Goal: Task Accomplishment & Management: Use online tool/utility

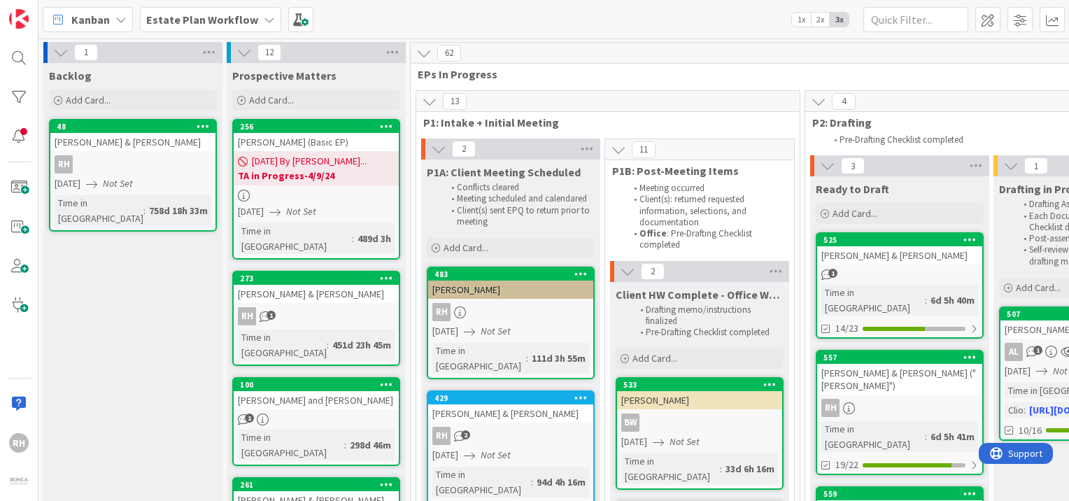
click at [227, 26] on span "Estate Plan Workflow" at bounding box center [202, 19] width 112 height 17
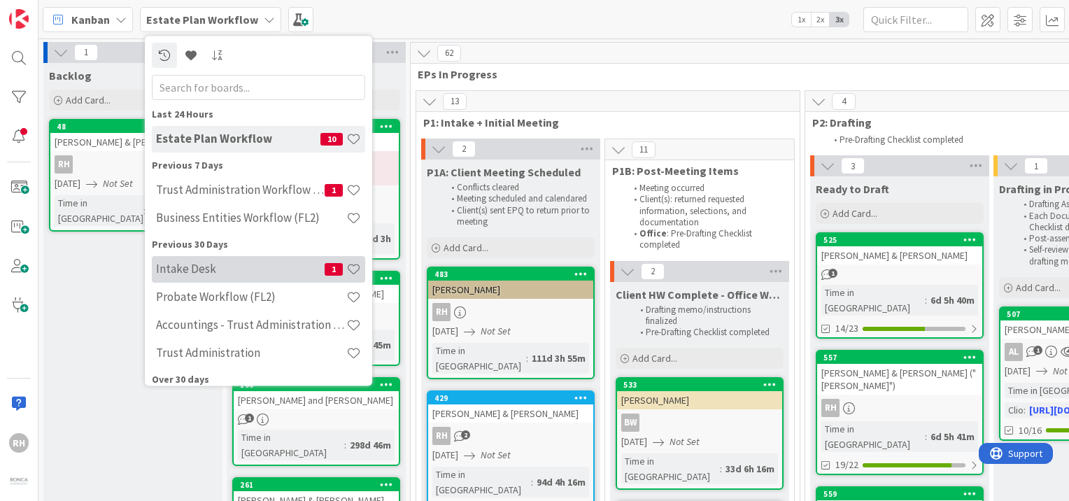
click at [201, 274] on h4 "Intake Desk" at bounding box center [240, 269] width 169 height 14
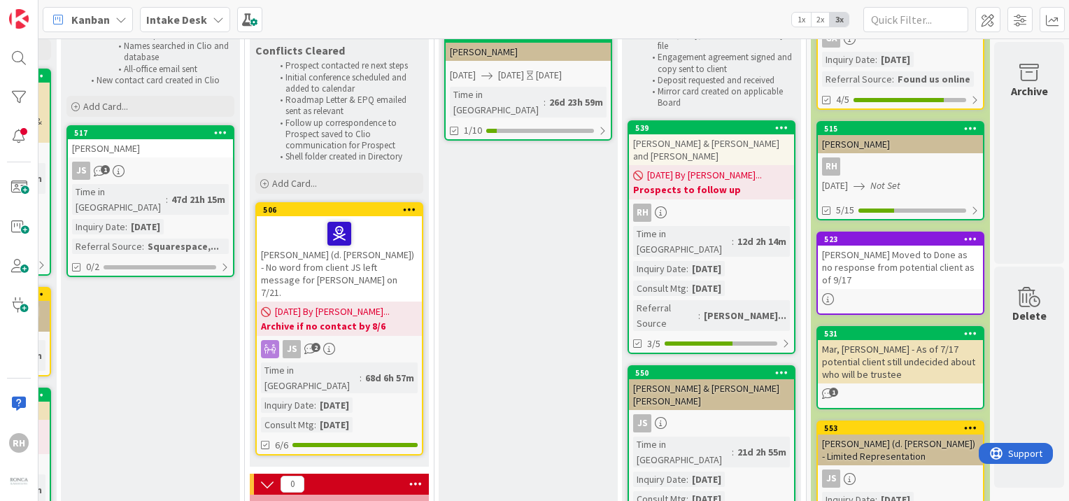
scroll to position [0, 181]
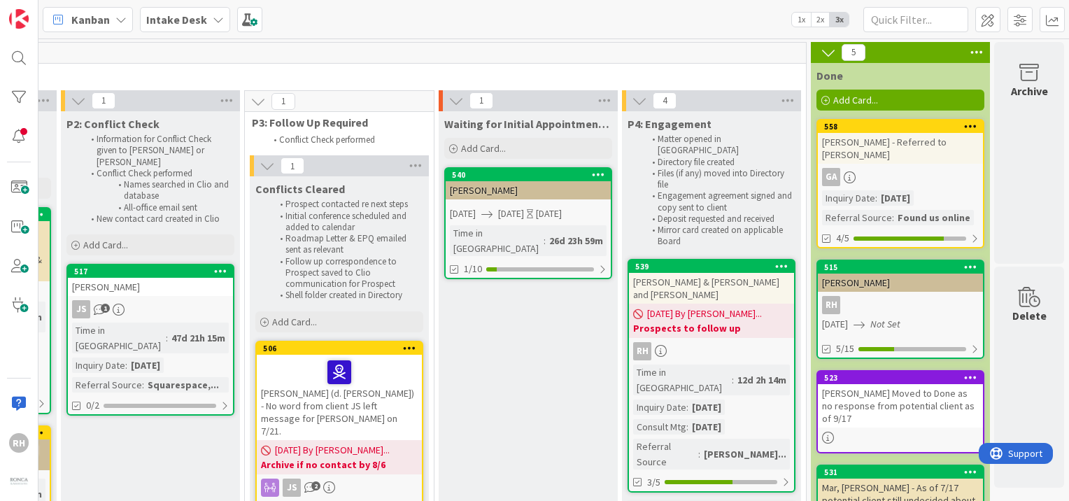
click at [194, 43] on div "11" at bounding box center [339, 53] width 933 height 21
click at [185, 24] on b "Intake Desk" at bounding box center [176, 20] width 61 height 14
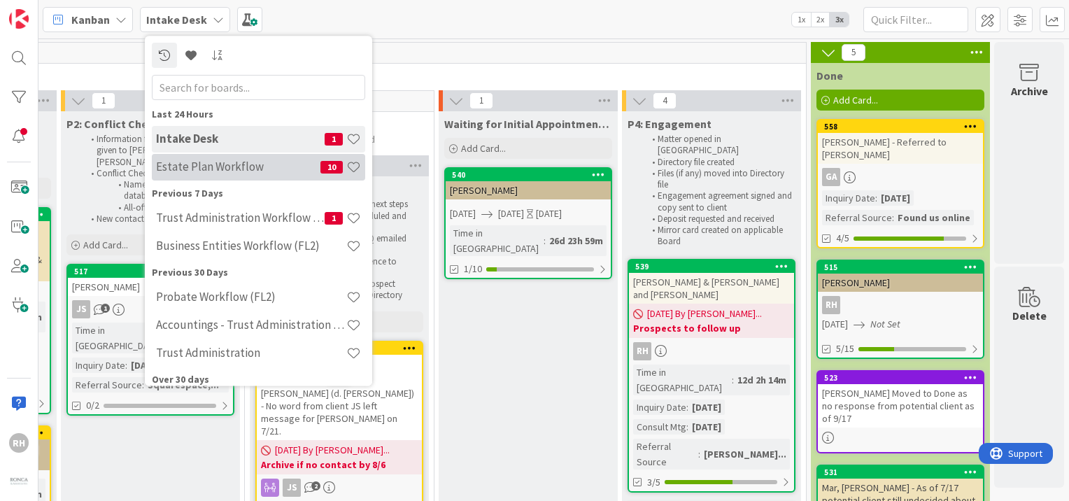
click at [218, 173] on h4 "Estate Plan Workflow" at bounding box center [238, 167] width 164 height 14
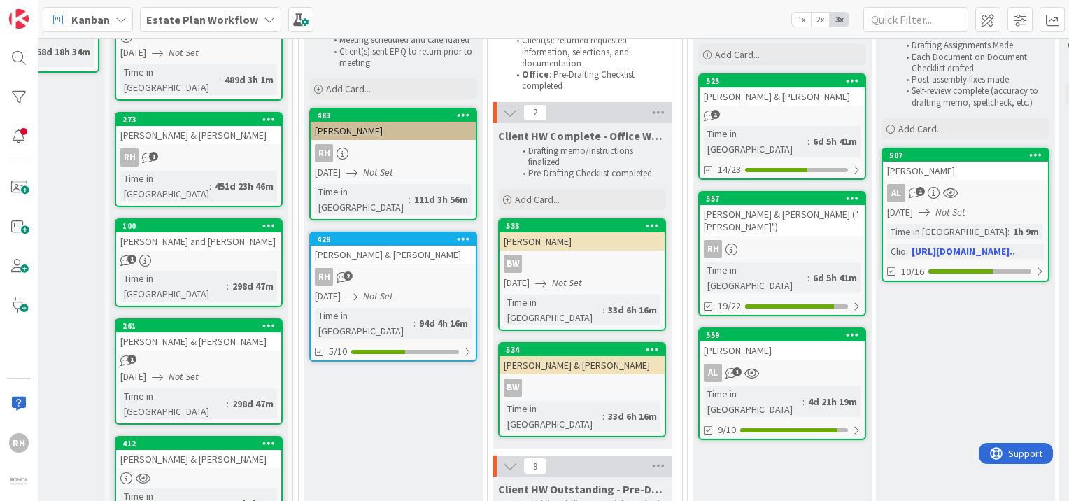
scroll to position [159, 119]
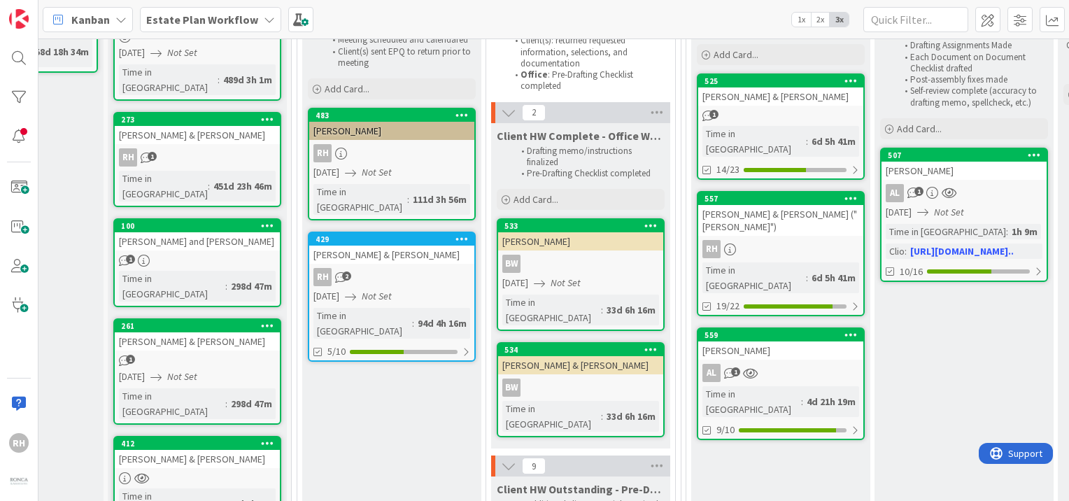
click at [753, 205] on div "[PERSON_NAME] & [PERSON_NAME] ("[PERSON_NAME]")" at bounding box center [780, 220] width 165 height 31
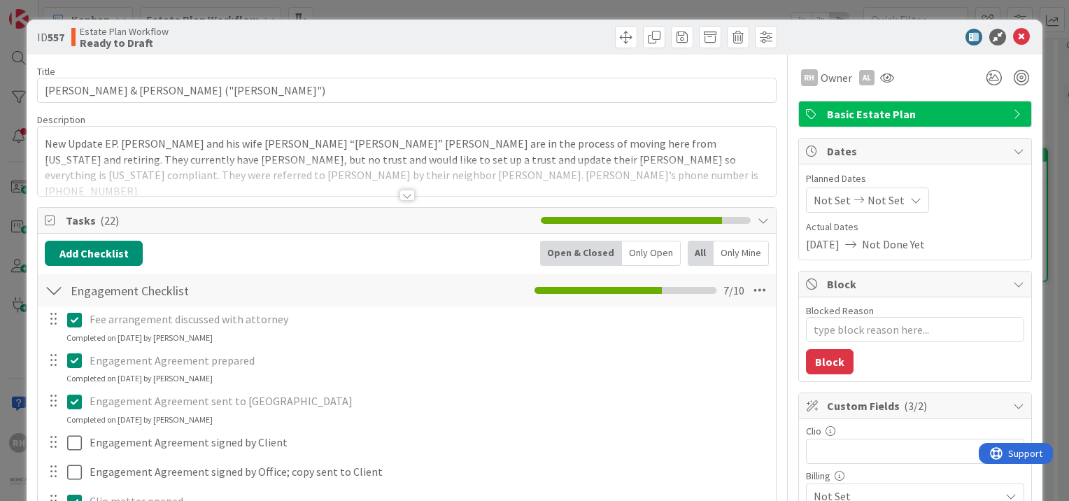
type textarea "x"
click at [397, 185] on div at bounding box center [407, 178] width 738 height 36
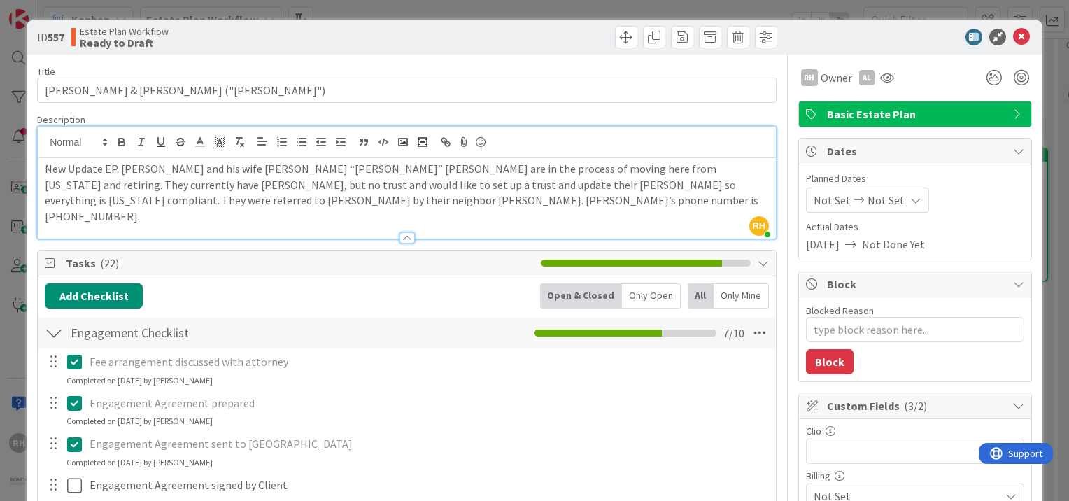
click at [102, 204] on p "New Update EP. [PERSON_NAME] and his wife [PERSON_NAME] “[PERSON_NAME]” [PERSON…" at bounding box center [407, 193] width 724 height 64
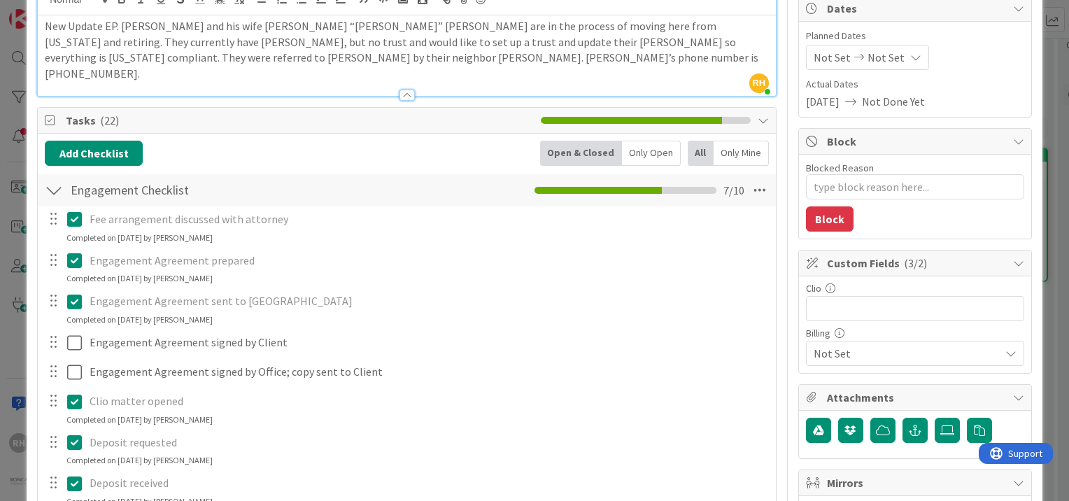
scroll to position [134, 0]
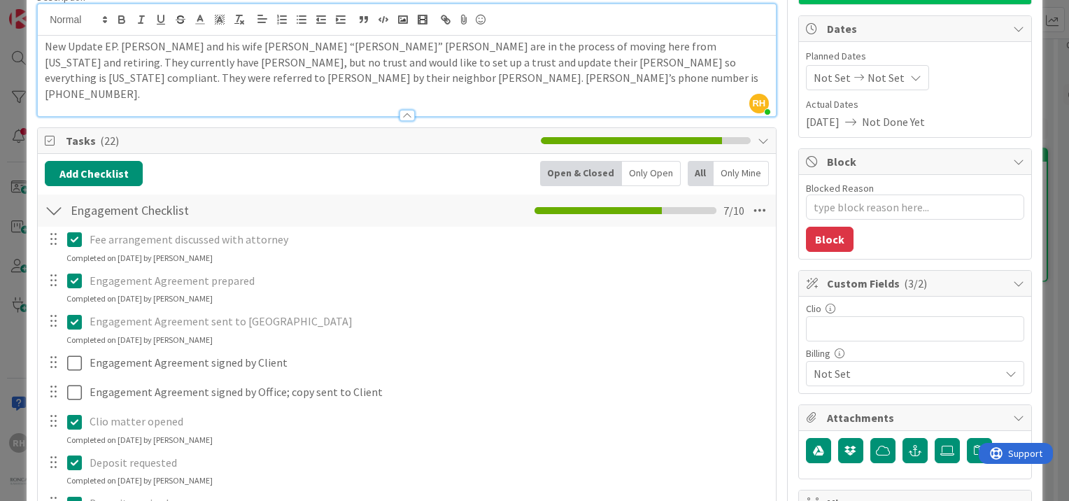
scroll to position [123, 0]
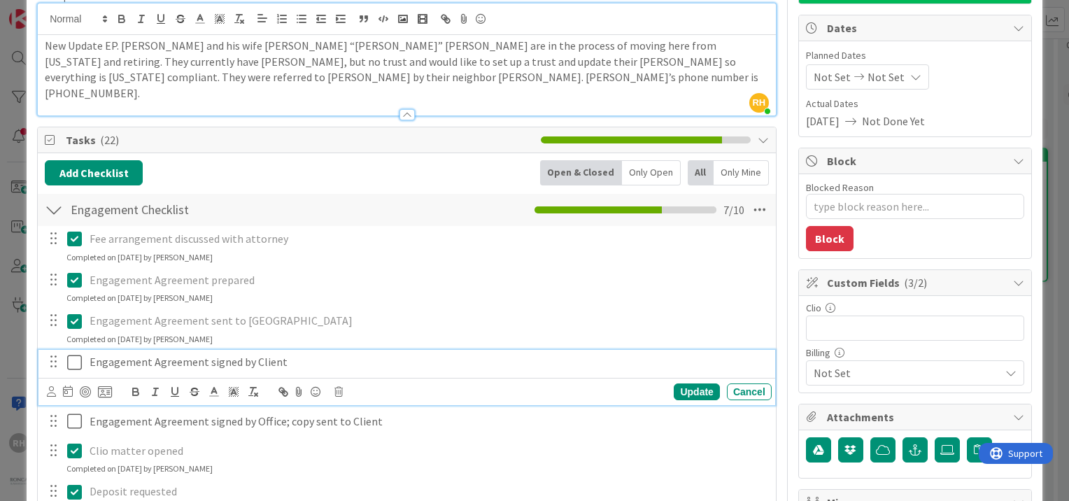
click at [318, 354] on p "Engagement Agreement signed by Client" at bounding box center [428, 362] width 676 height 16
click at [45, 380] on div "Update Cancel" at bounding box center [406, 391] width 736 height 27
click at [51, 386] on icon at bounding box center [51, 391] width 9 height 10
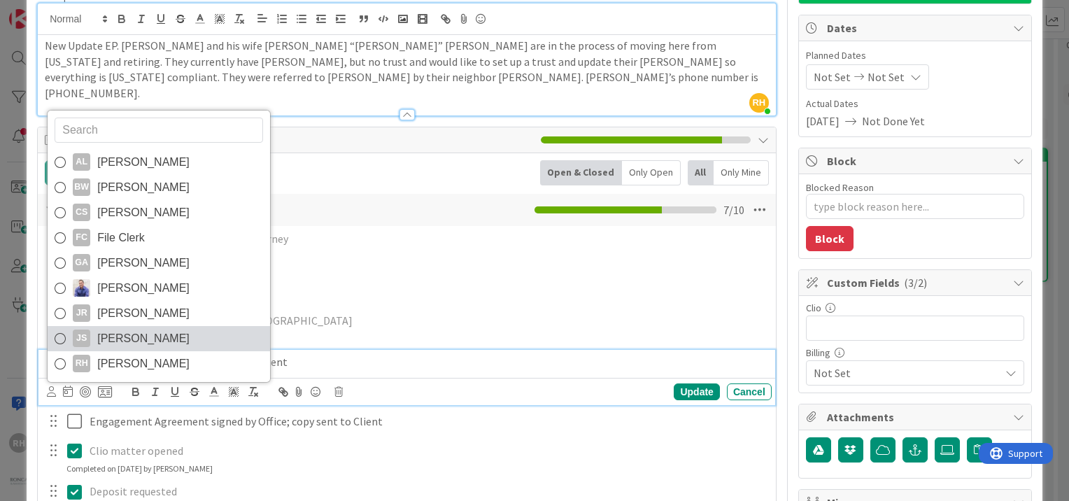
click at [122, 328] on span "[PERSON_NAME]" at bounding box center [143, 338] width 92 height 21
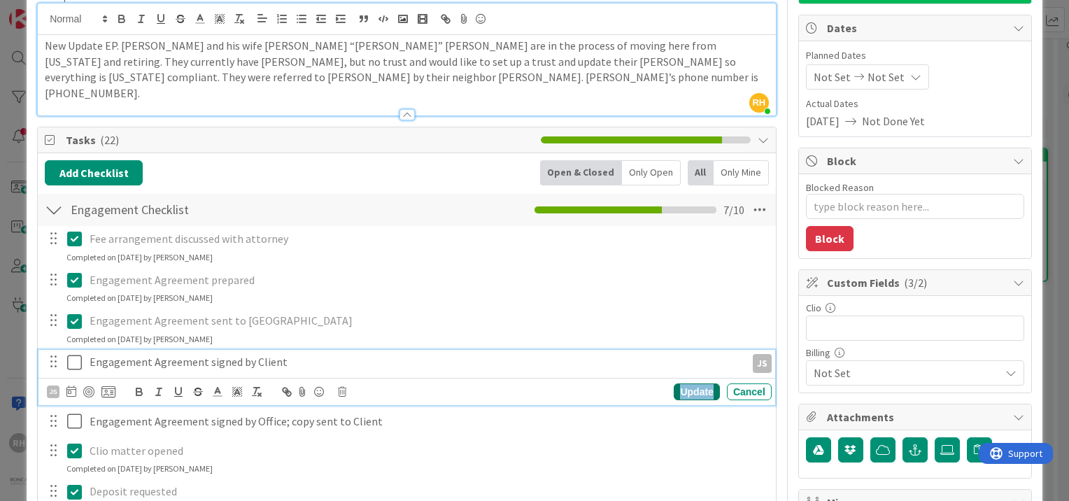
click at [696, 383] on div "Update" at bounding box center [696, 391] width 45 height 17
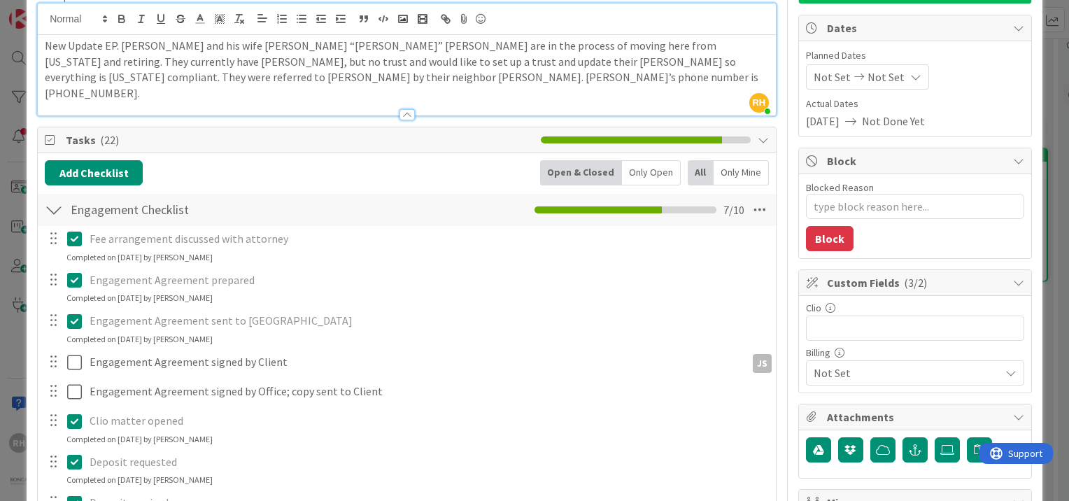
click at [645, 408] on div "Clio matter opened" at bounding box center [428, 420] width 688 height 24
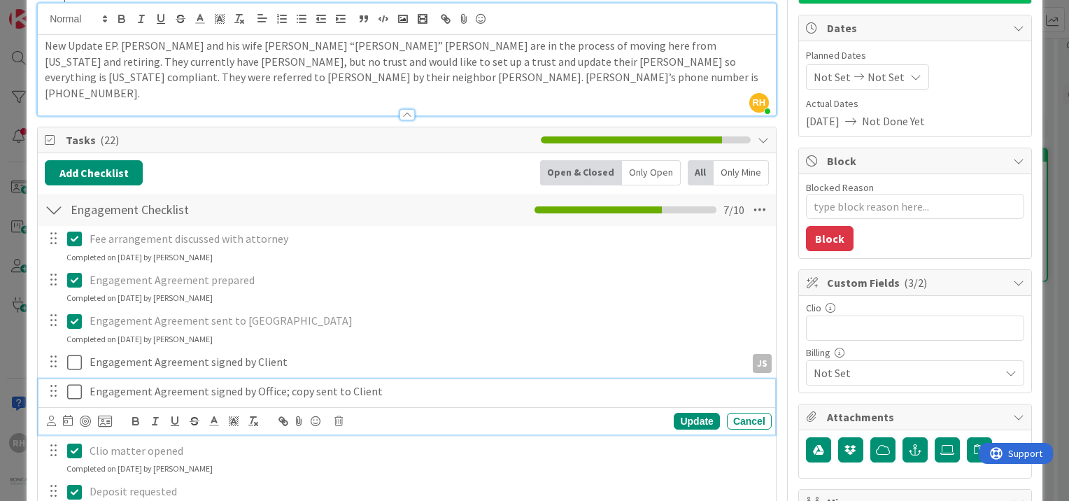
click at [425, 383] on div "Engagement Agreement signed by Office; copy sent to Client" at bounding box center [428, 391] width 688 height 24
click at [52, 415] on icon at bounding box center [51, 420] width 9 height 10
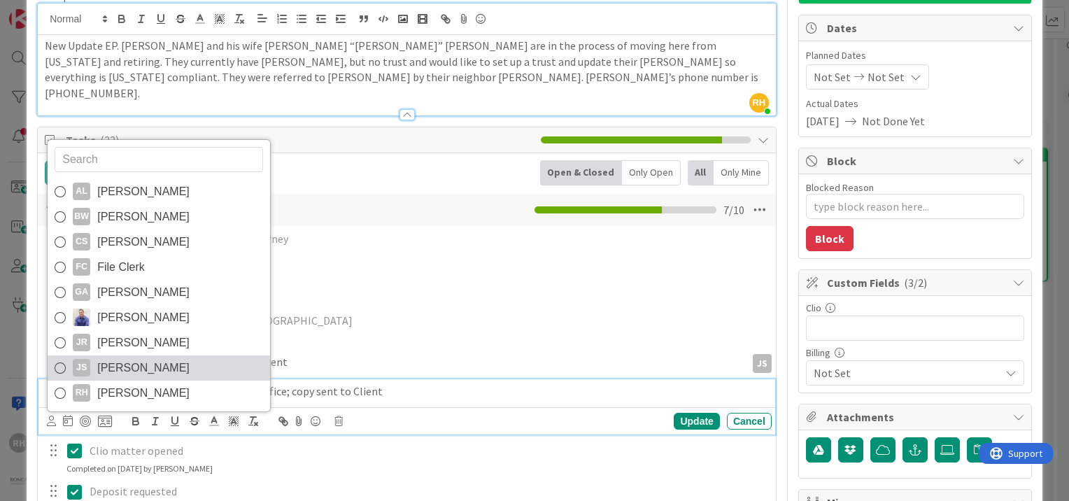
click at [201, 355] on link "JS [PERSON_NAME]" at bounding box center [159, 367] width 222 height 25
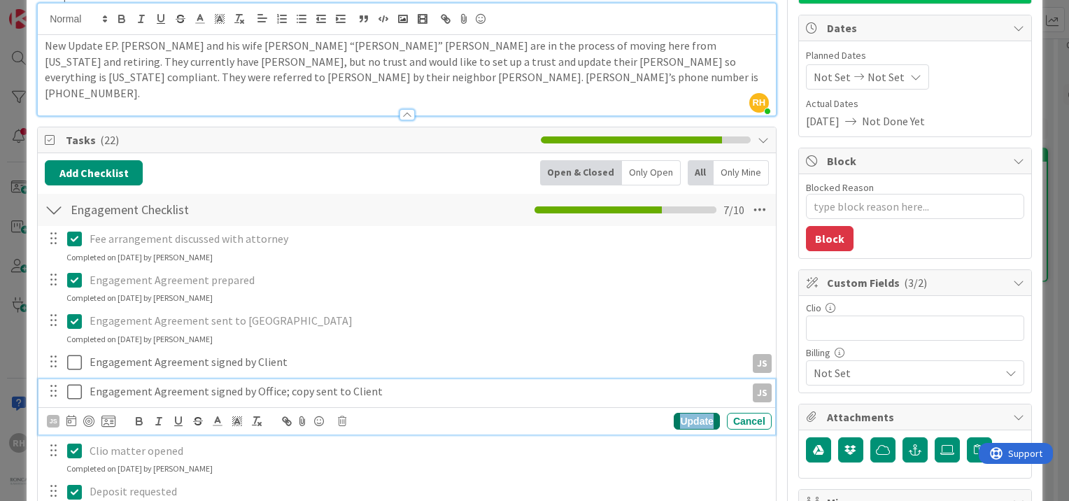
click at [692, 413] on div "Update" at bounding box center [696, 421] width 45 height 17
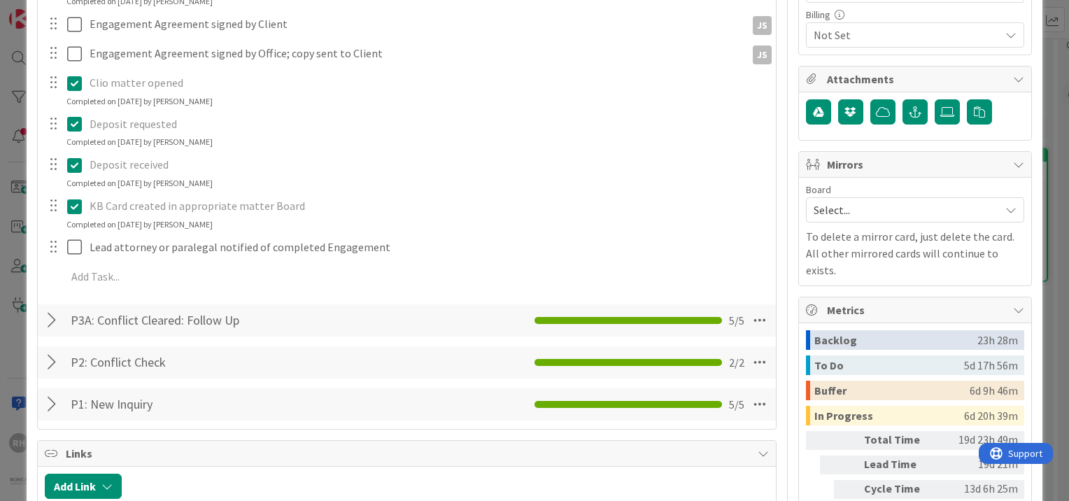
scroll to position [462, 0]
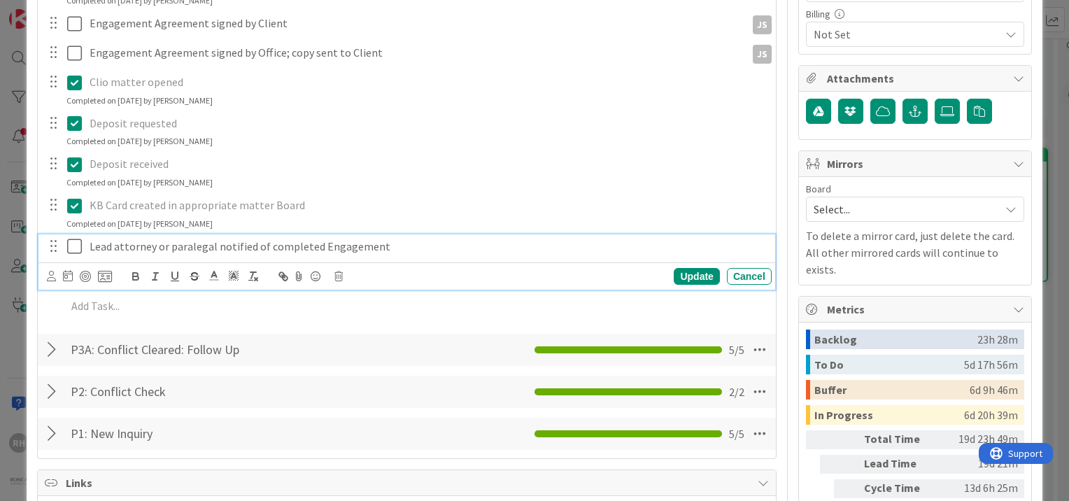
click at [199, 239] on p "Lead attorney or paralegal notified of completed Engagement" at bounding box center [428, 247] width 676 height 16
click at [47, 271] on icon at bounding box center [51, 276] width 9 height 10
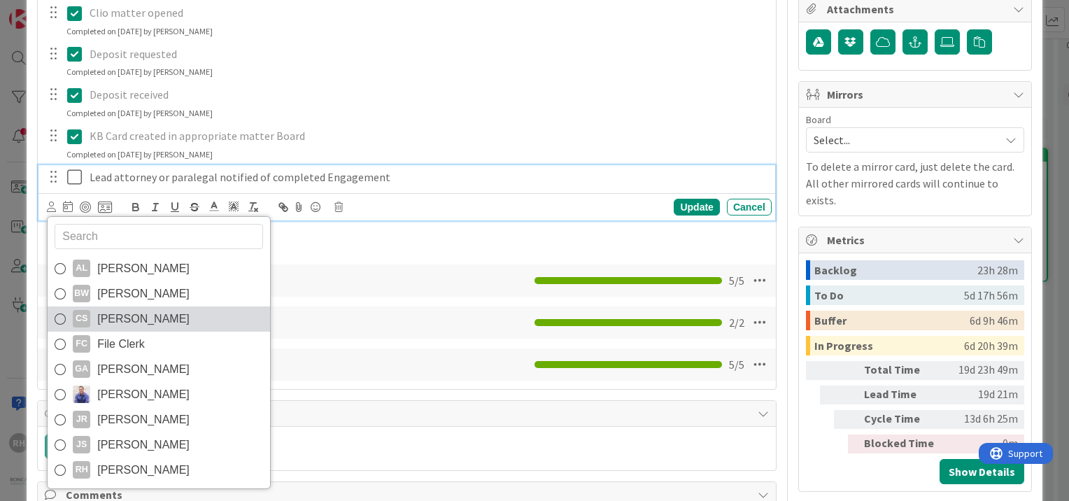
scroll to position [532, 0]
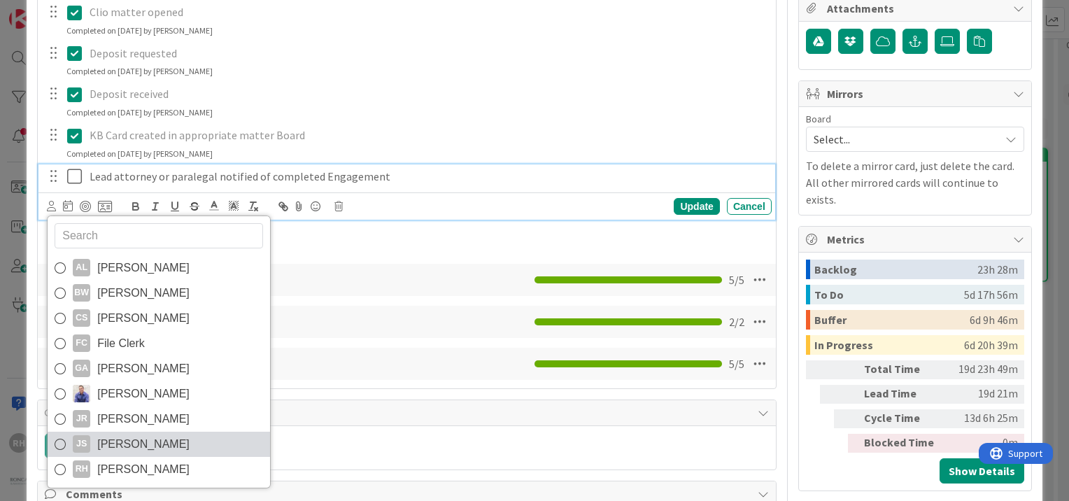
click at [124, 434] on span "[PERSON_NAME]" at bounding box center [143, 444] width 92 height 21
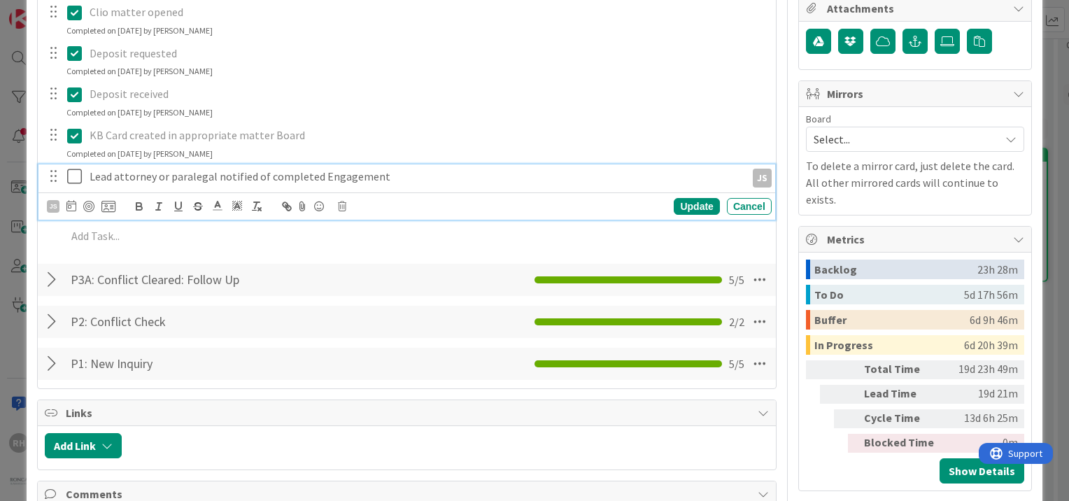
type textarea "x"
click at [679, 198] on div "Update" at bounding box center [696, 206] width 45 height 17
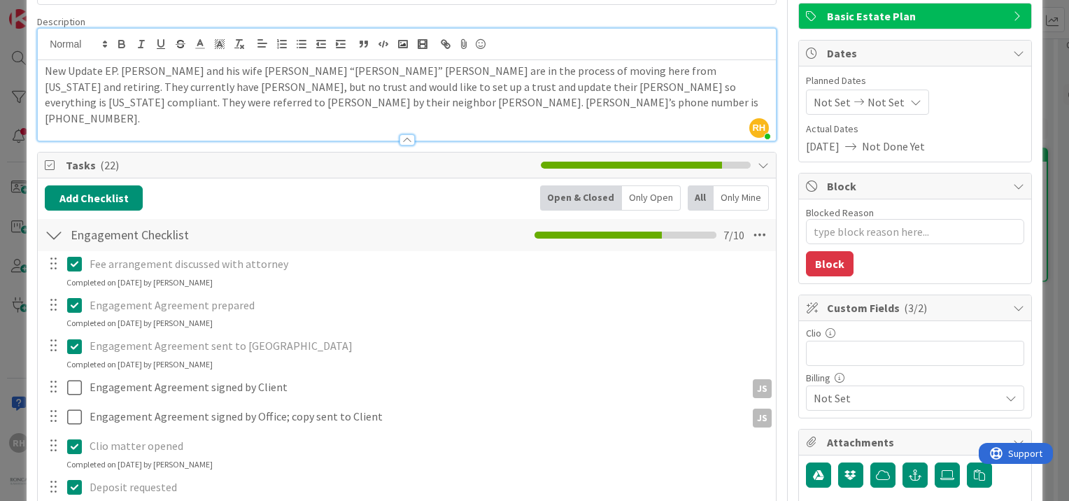
scroll to position [0, 0]
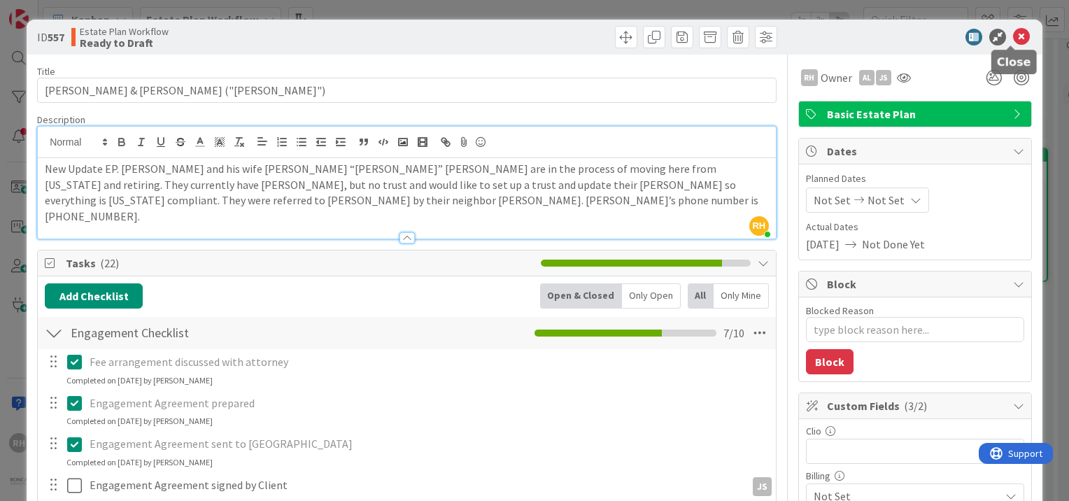
click at [1013, 38] on icon at bounding box center [1021, 37] width 17 height 17
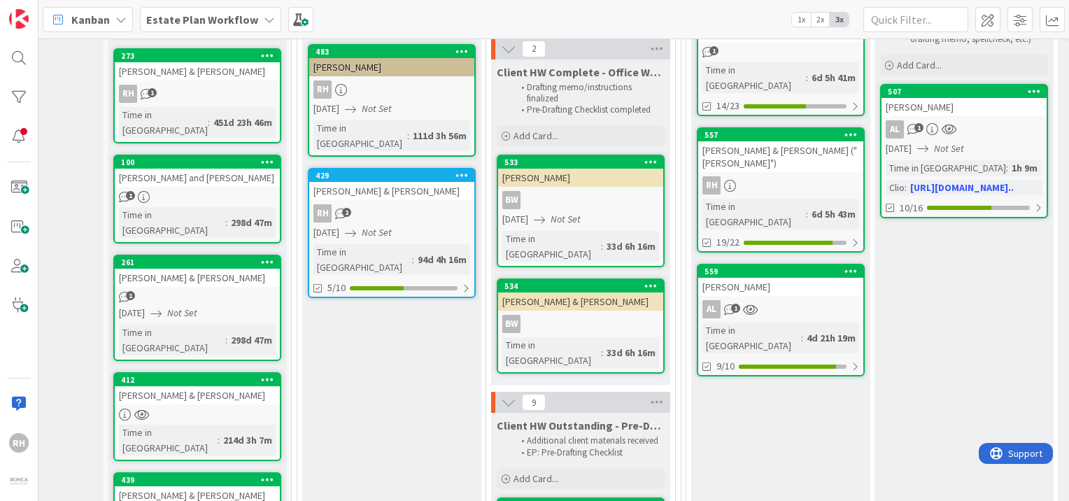
scroll to position [222, 119]
